Goal: Transaction & Acquisition: Purchase product/service

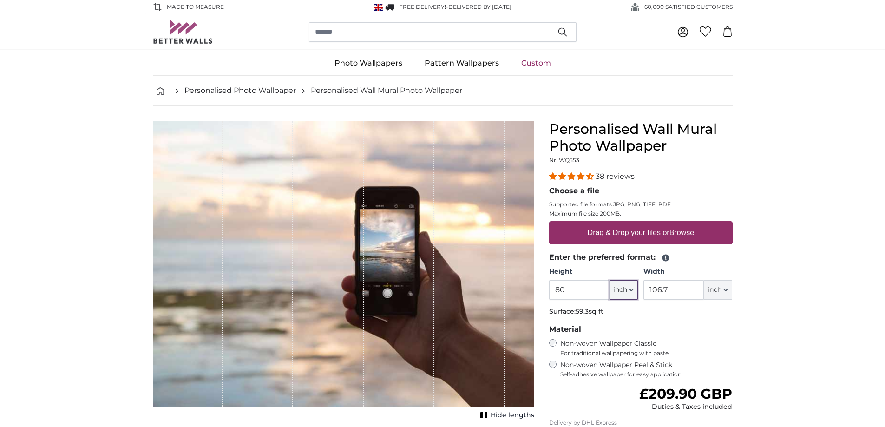
click at [632, 292] on icon "button" at bounding box center [631, 290] width 5 height 5
click at [632, 340] on link "Feet (ft. in.)" at bounding box center [623, 348] width 82 height 17
type input "6"
type input "*"
type input "8"
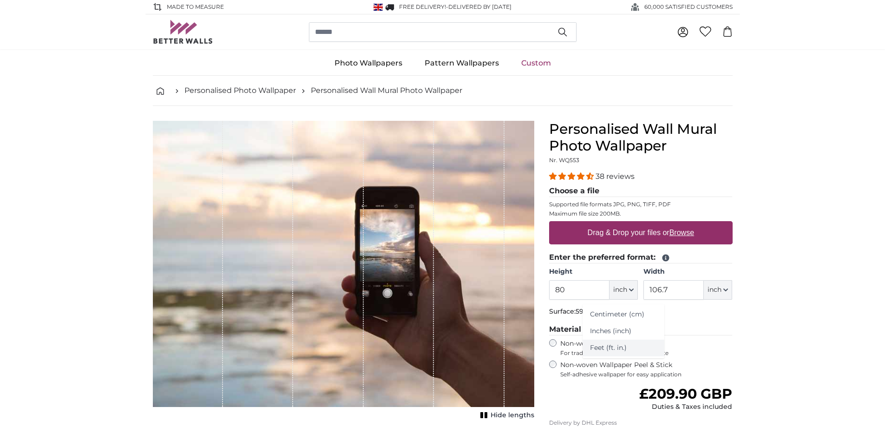
type input "****"
drag, startPoint x: 572, startPoint y: 289, endPoint x: 561, endPoint y: 294, distance: 12.1
click at [561, 294] on input "6" at bounding box center [563, 290] width 28 height 20
type input "12"
drag, startPoint x: 611, startPoint y: 289, endPoint x: 600, endPoint y: 294, distance: 12.7
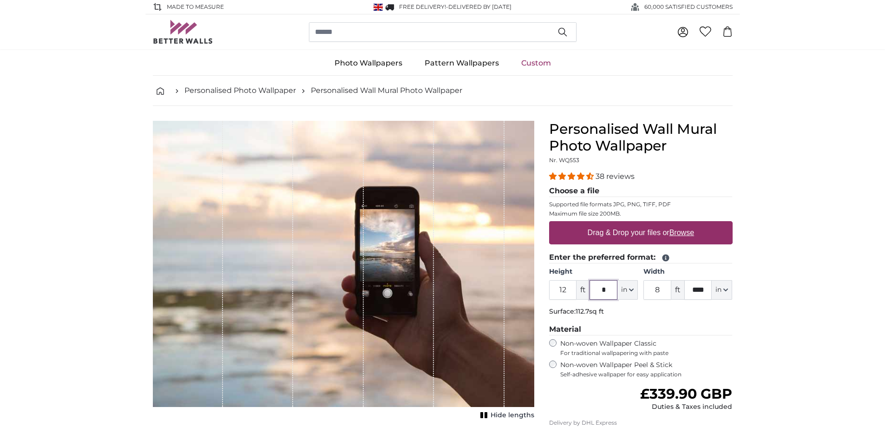
click at [600, 294] on input "*" at bounding box center [603, 290] width 28 height 20
type input "*"
click at [700, 289] on input "****" at bounding box center [698, 290] width 28 height 20
type input "**"
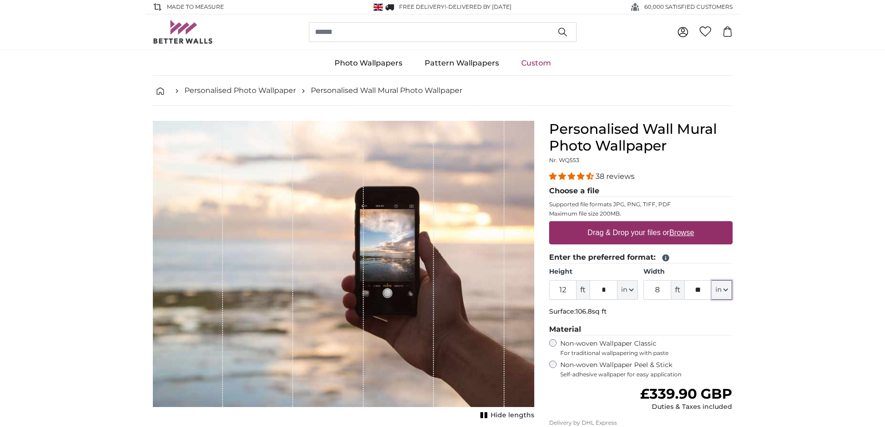
type input "12"
type input "*"
